Goal: Task Accomplishment & Management: Manage account settings

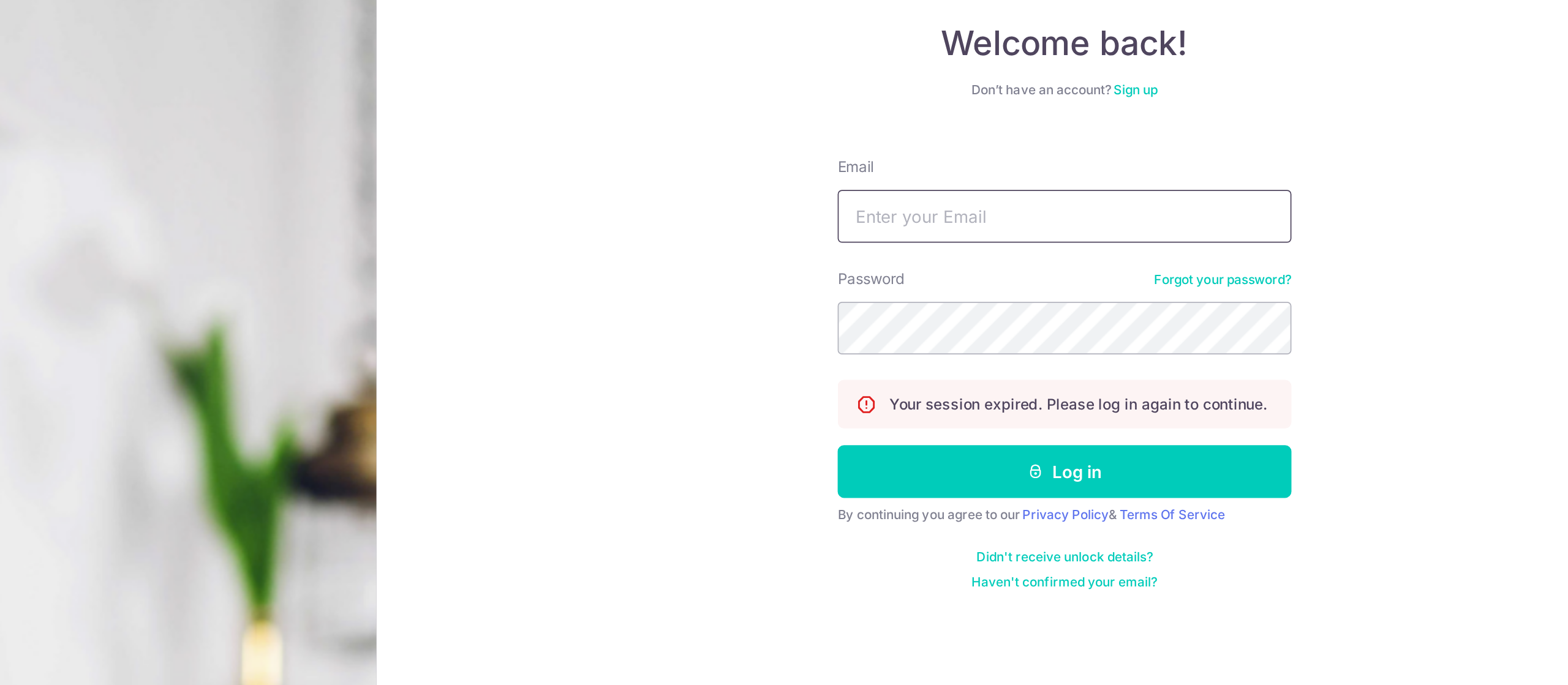
click at [1237, 187] on input "Email" at bounding box center [1168, 195] width 264 height 30
type input "[EMAIL_ADDRESS][DOMAIN_NAME]"
click at [1396, 281] on div "Welcome back! Don’t have an account? Sign up Email [EMAIL_ADDRESS][DOMAIN_NAME]…" at bounding box center [1168, 342] width 799 height 685
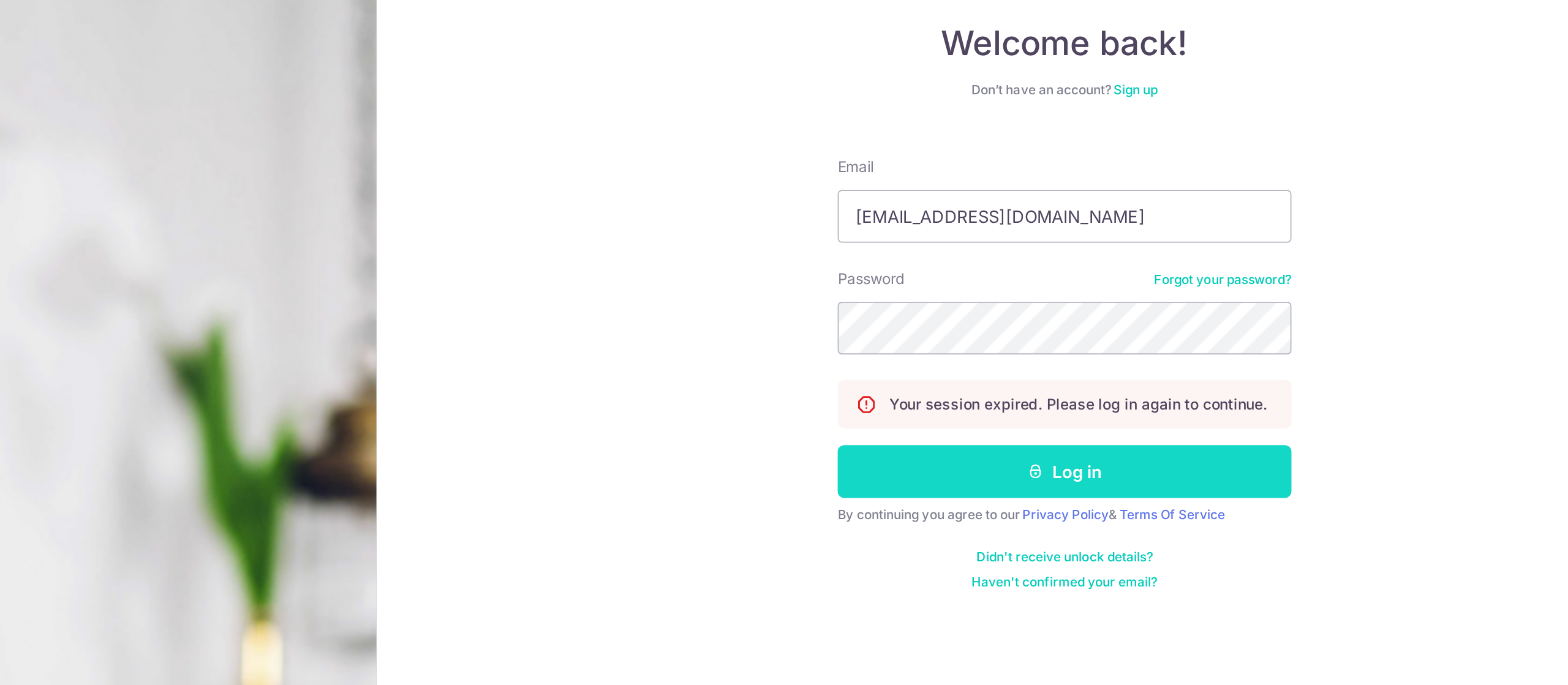
click at [1254, 340] on button "Log in" at bounding box center [1168, 342] width 264 height 30
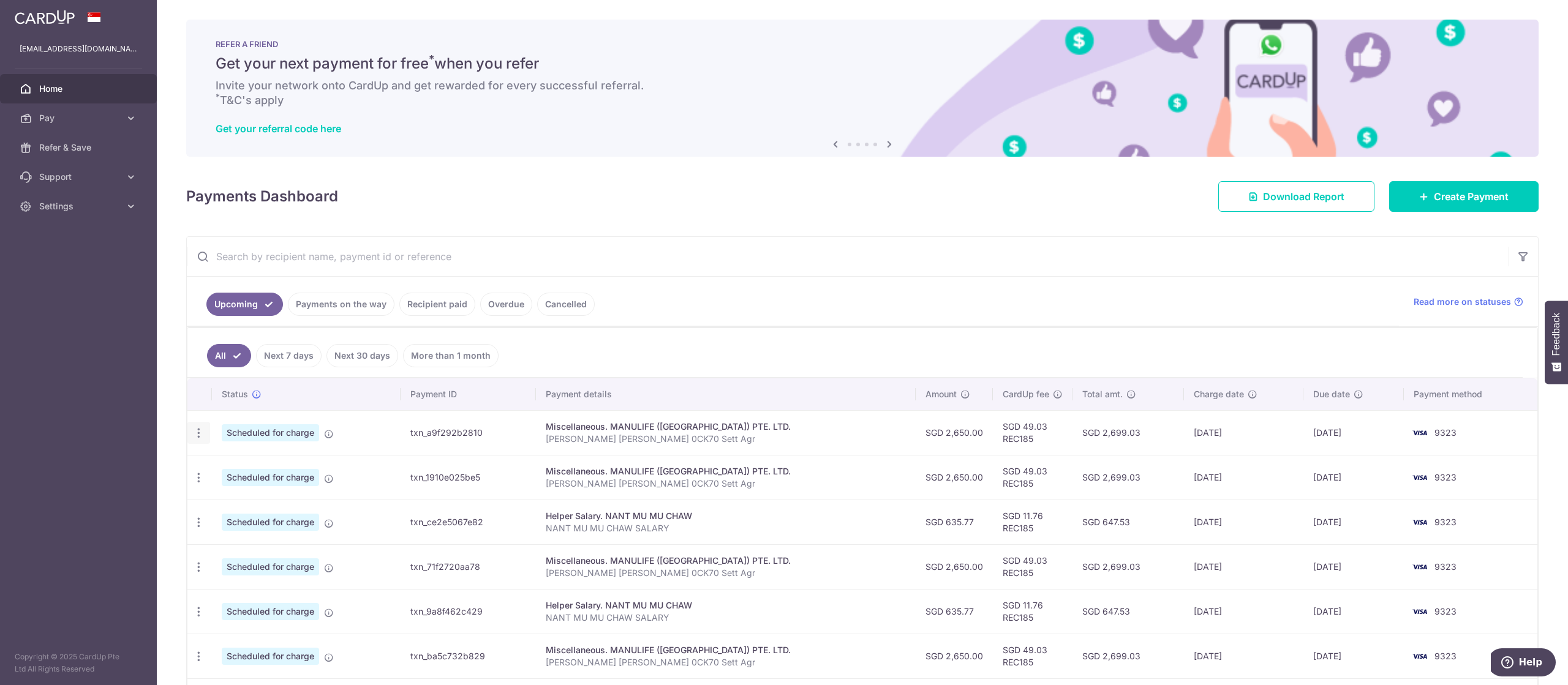
click at [198, 429] on icon "button" at bounding box center [199, 433] width 13 height 13
click at [249, 456] on link "Update payment" at bounding box center [252, 466] width 128 height 29
radio input "true"
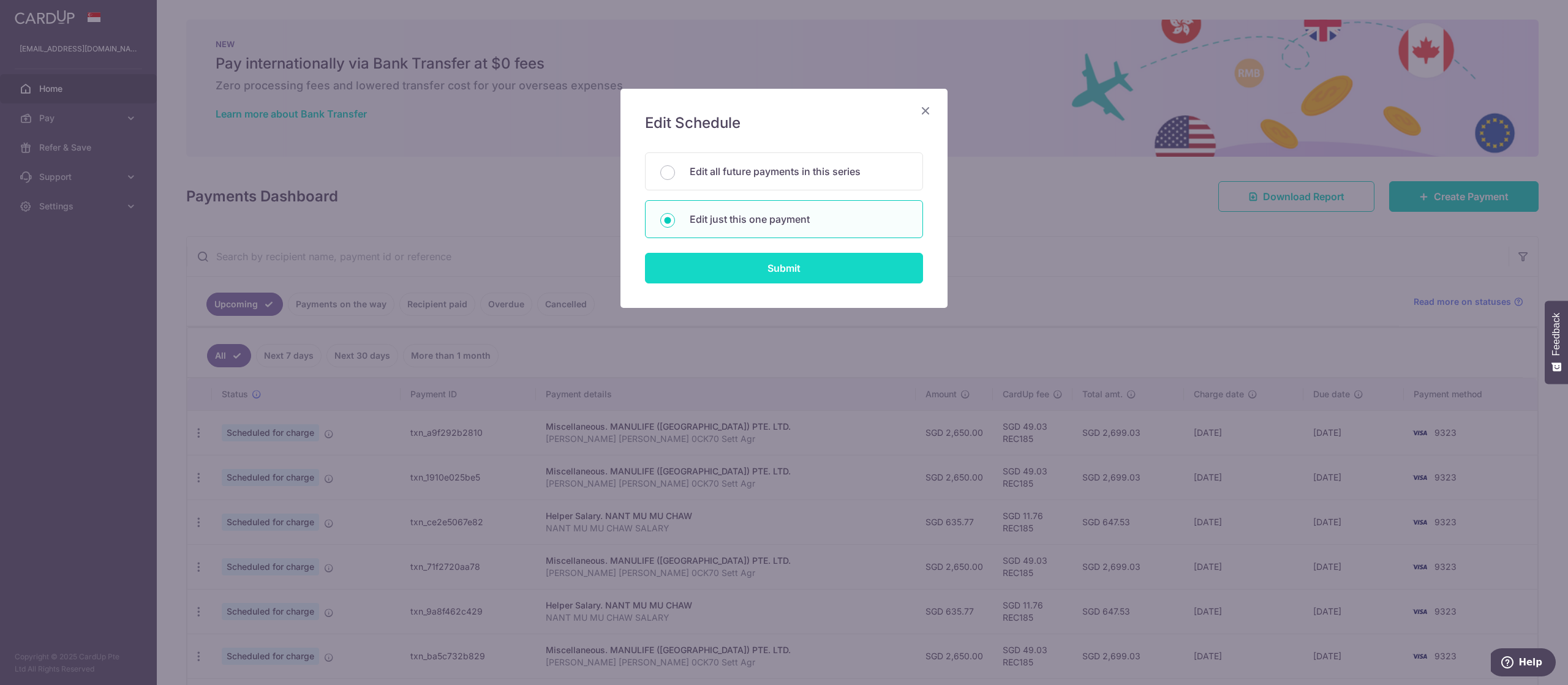
click at [742, 277] on input "Submit" at bounding box center [784, 268] width 278 height 30
radio input "true"
type input "2,650.00"
type input "10/10/2025"
type input "YING WEIJEN GEOFFREY 0CK70 Sett Agr"
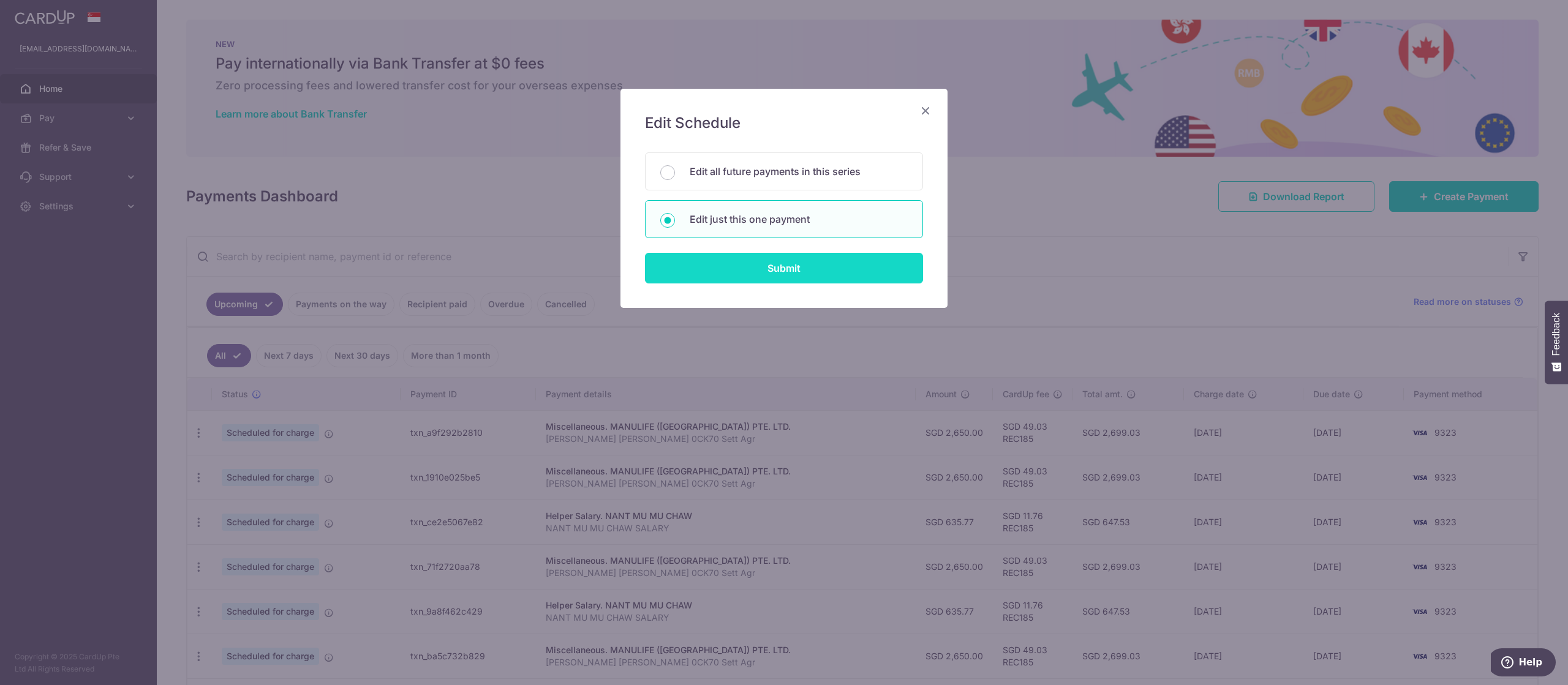
type input "REC185"
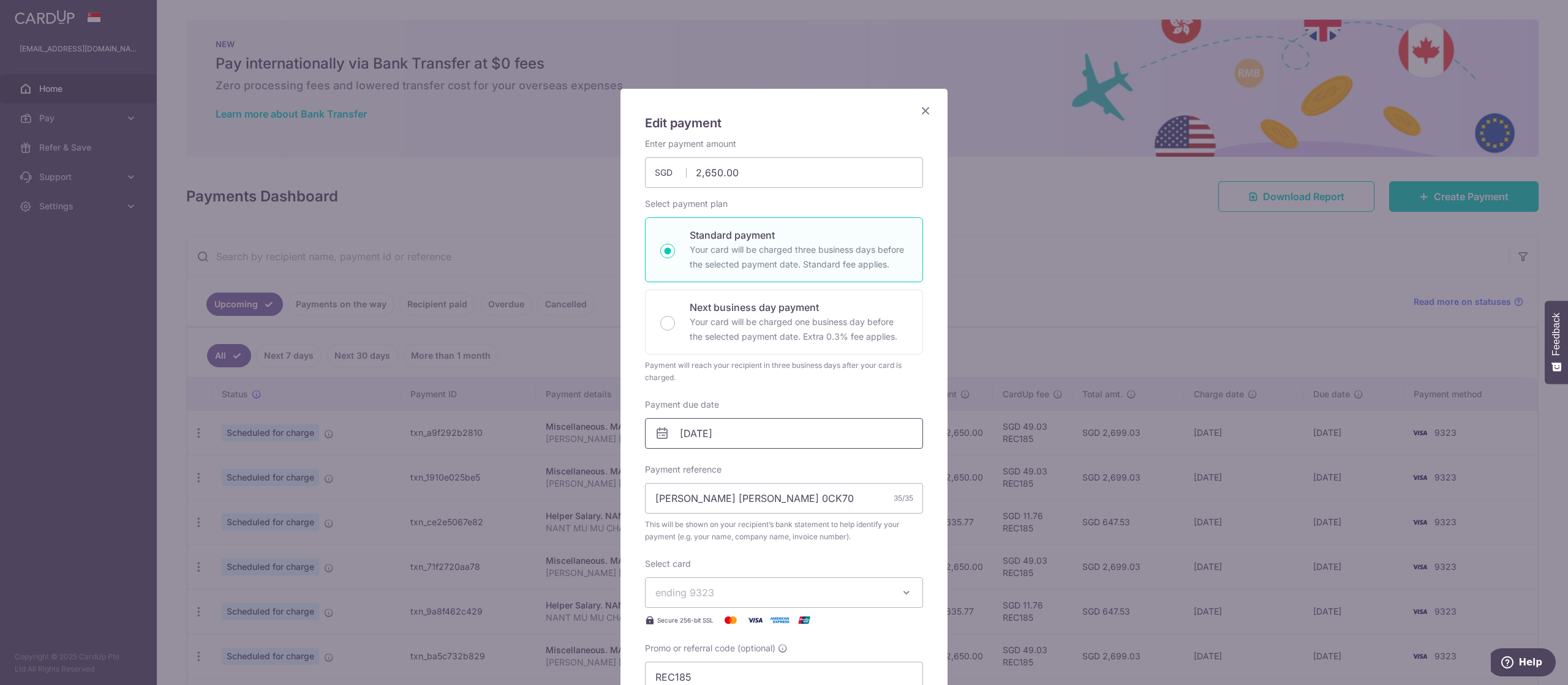
click at [705, 433] on input "10/10/2025" at bounding box center [784, 433] width 278 height 30
click at [717, 569] on link "14" at bounding box center [719, 568] width 20 height 20
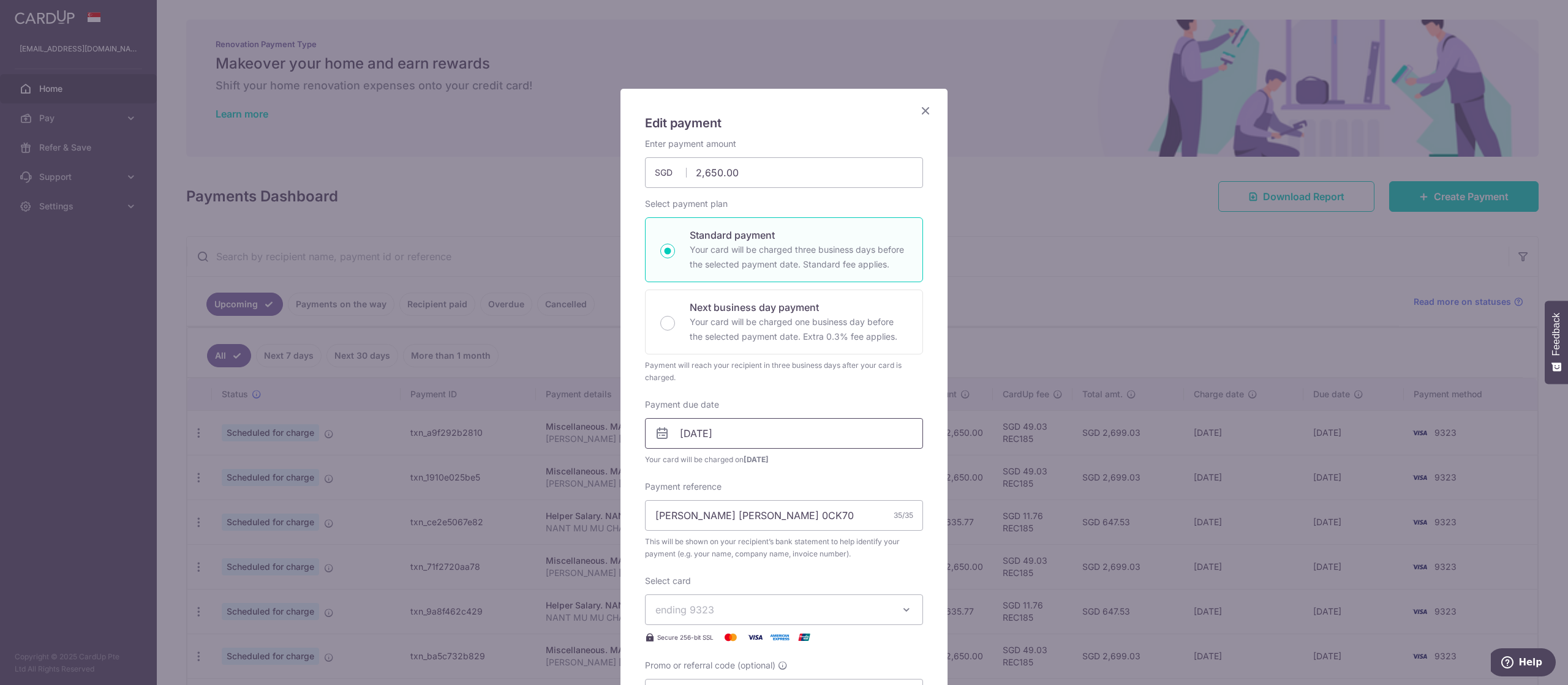
click at [739, 420] on input "14/10/2025" at bounding box center [784, 433] width 278 height 30
click at [691, 570] on link "13" at bounding box center [694, 568] width 20 height 20
type input "13/10/2025"
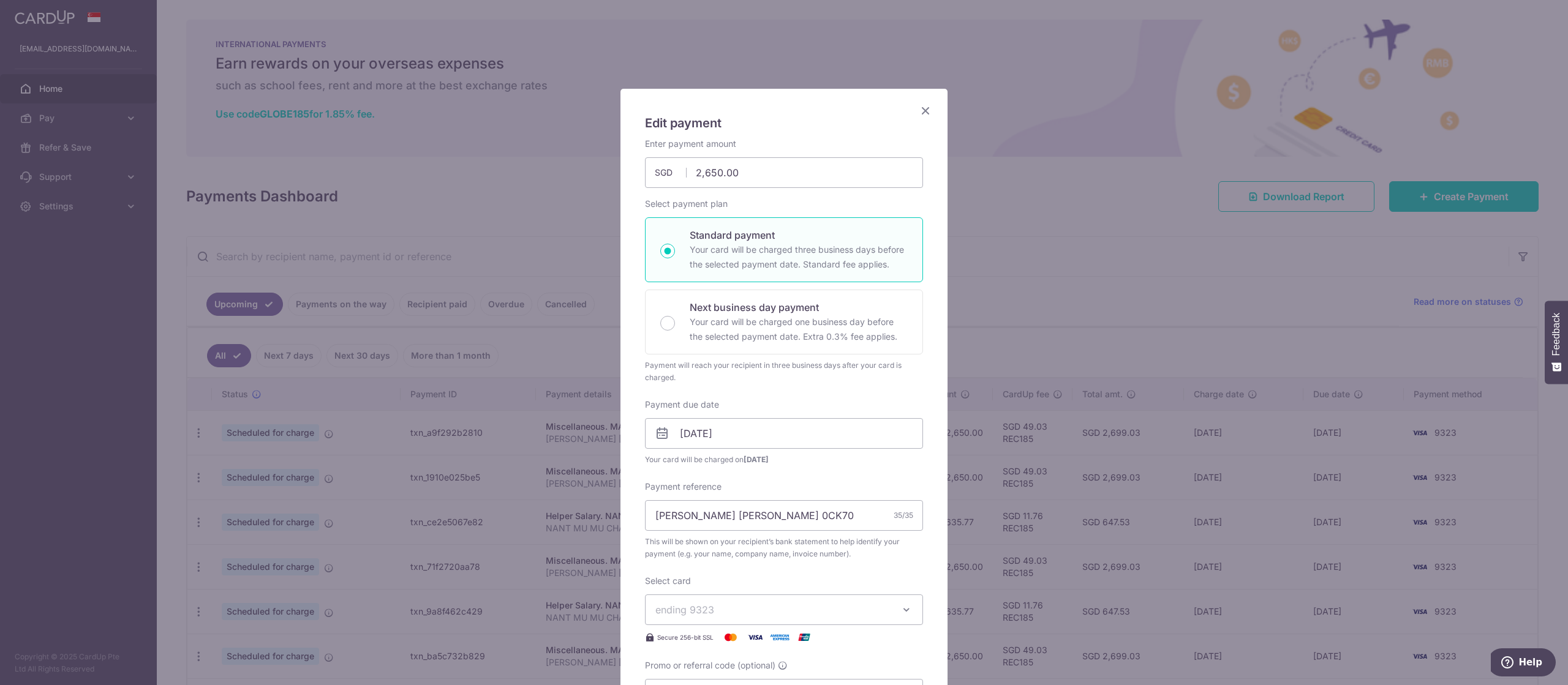
click at [776, 477] on div "Enter payment amount 2,650.00 2650.00 SGD To change the payment amount, please …" at bounding box center [784, 423] width 278 height 572
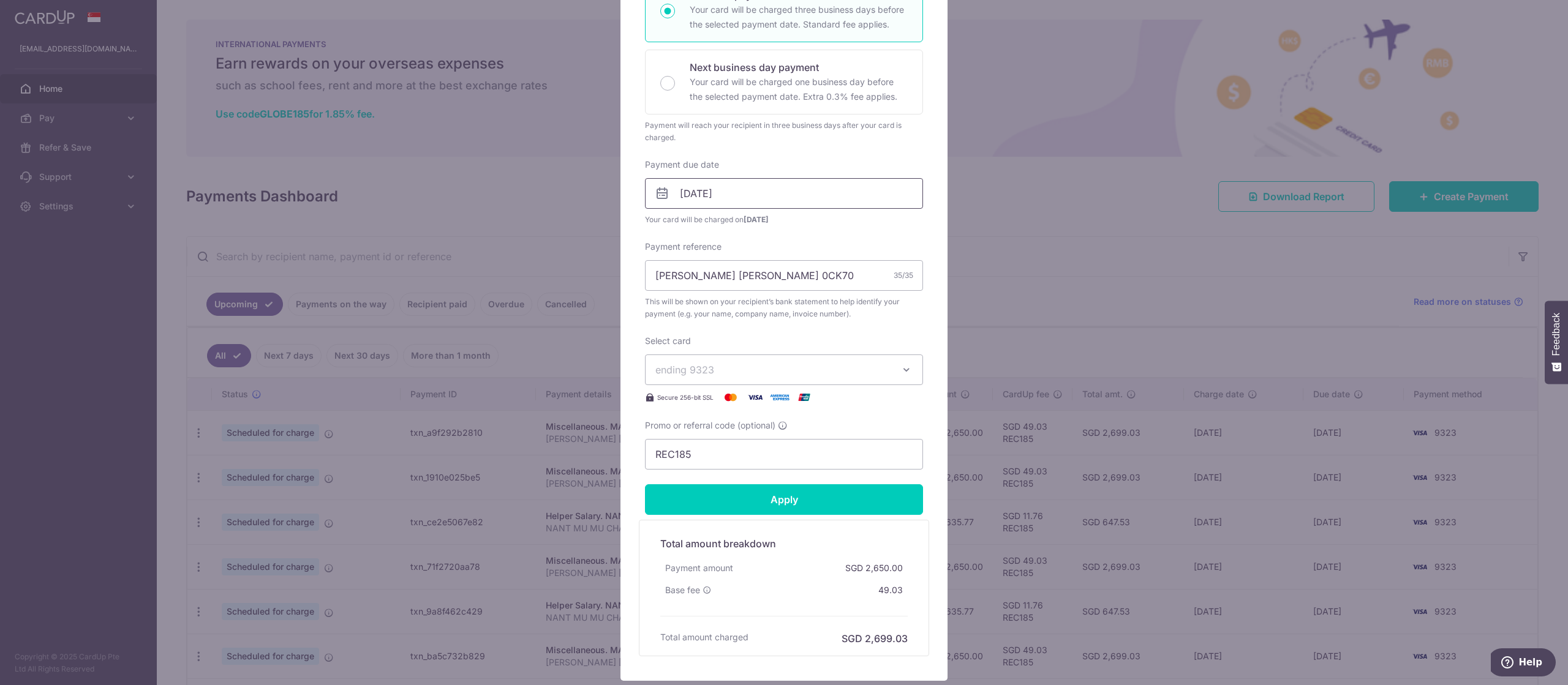
scroll to position [322, 0]
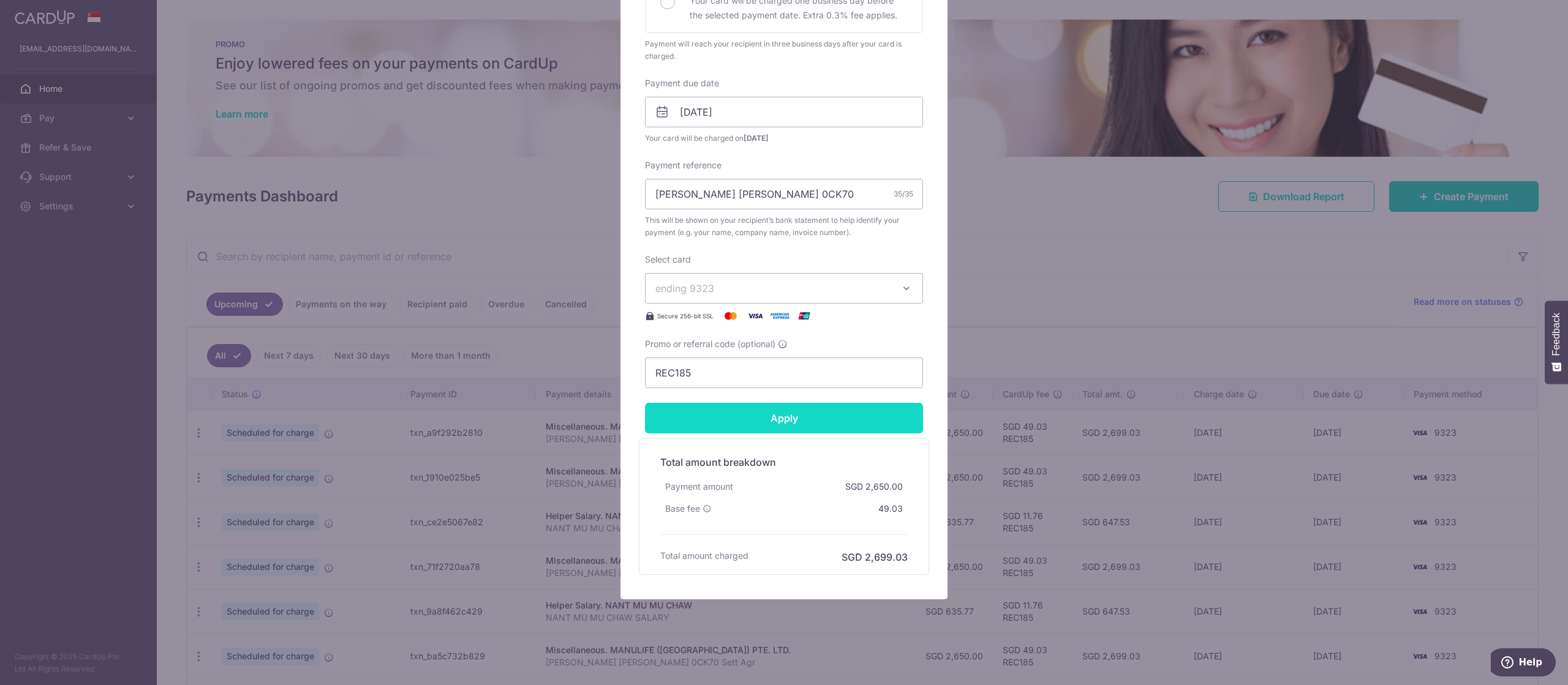
click at [857, 415] on input "Apply" at bounding box center [784, 418] width 278 height 30
type input "Successfully Applied"
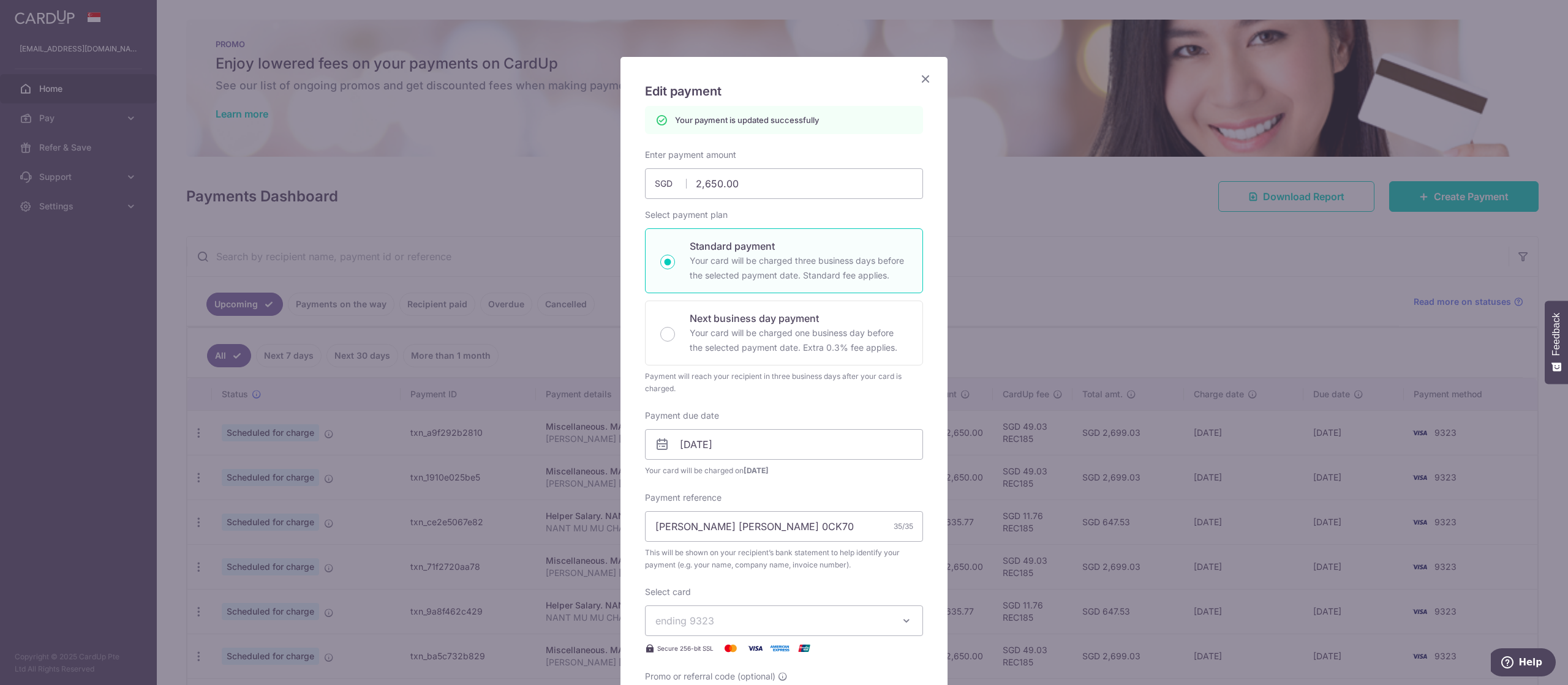
scroll to position [0, 0]
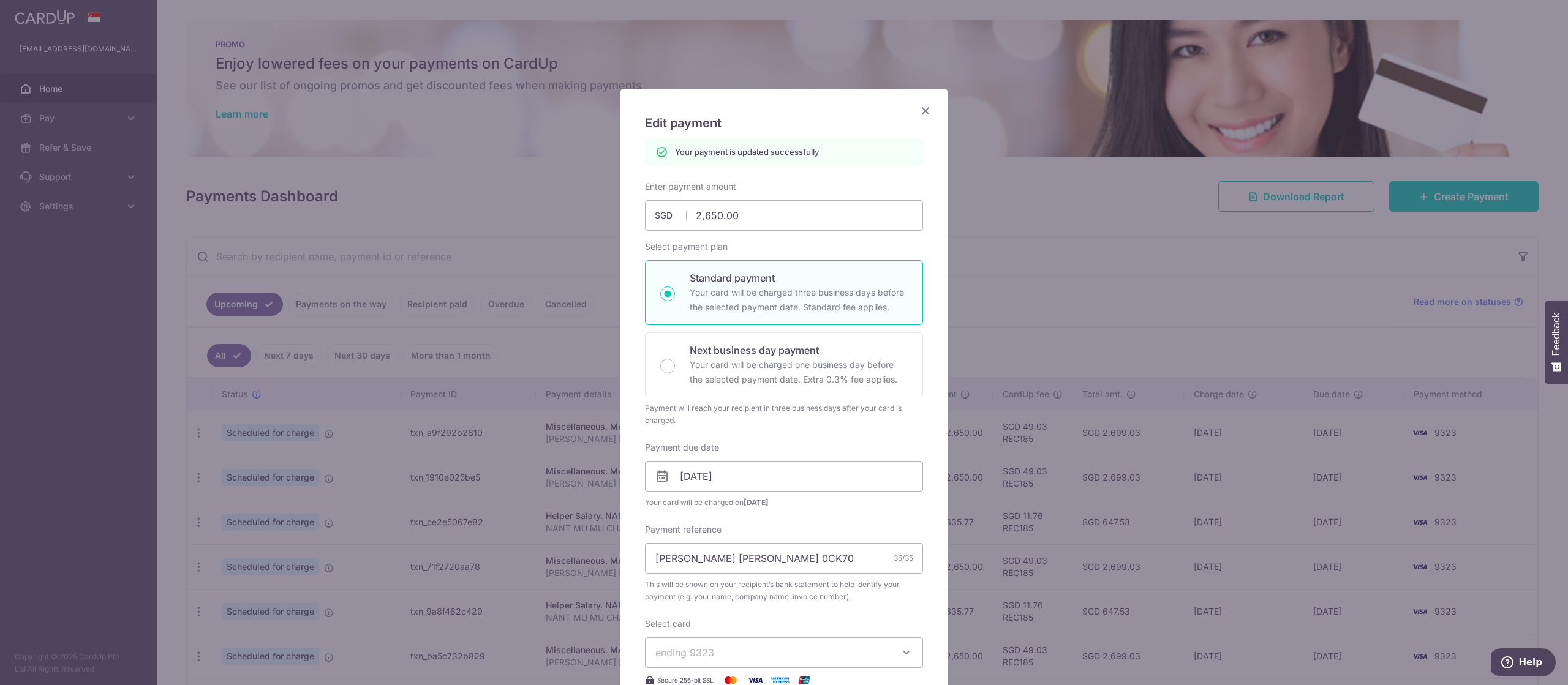
click at [917, 108] on div "Edit payment By clicking apply, you will make changes to all payments to MANULI…" at bounding box center [784, 525] width 327 height 874
click at [929, 104] on icon "Close" at bounding box center [925, 110] width 14 height 15
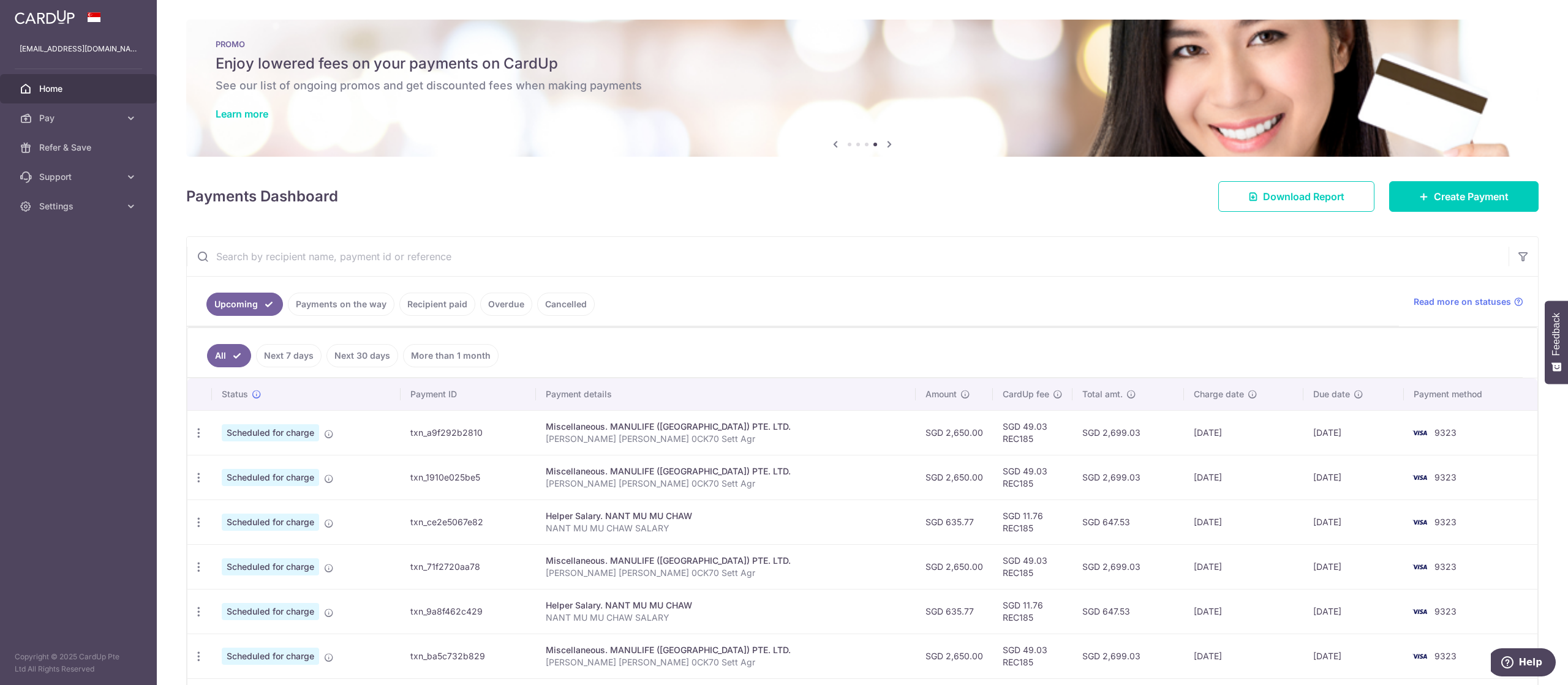
click at [1104, 272] on input "text" at bounding box center [847, 256] width 1322 height 39
